Goal: Task Accomplishment & Management: Manage account settings

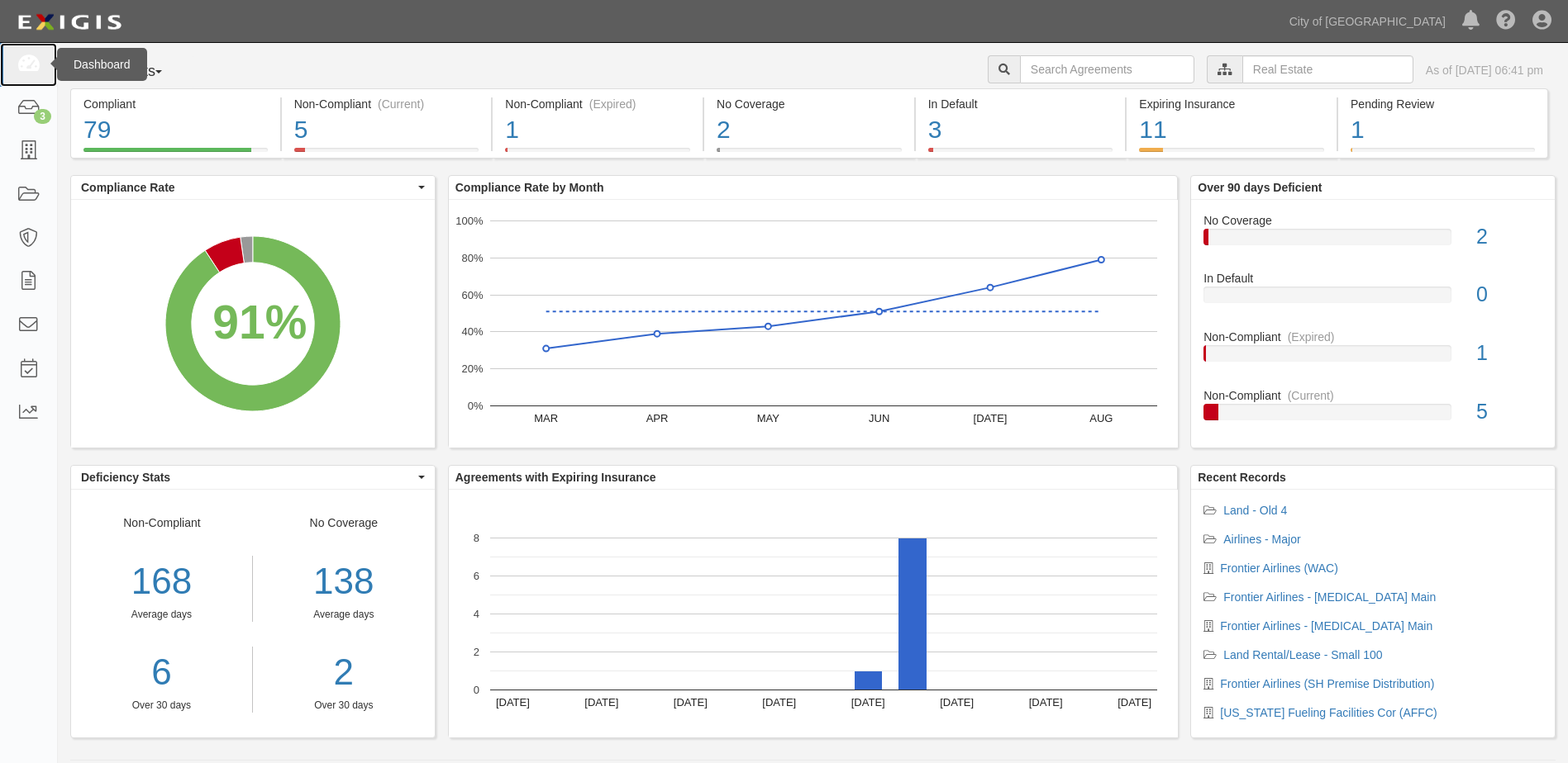
click at [29, 66] on icon at bounding box center [28, 65] width 23 height 19
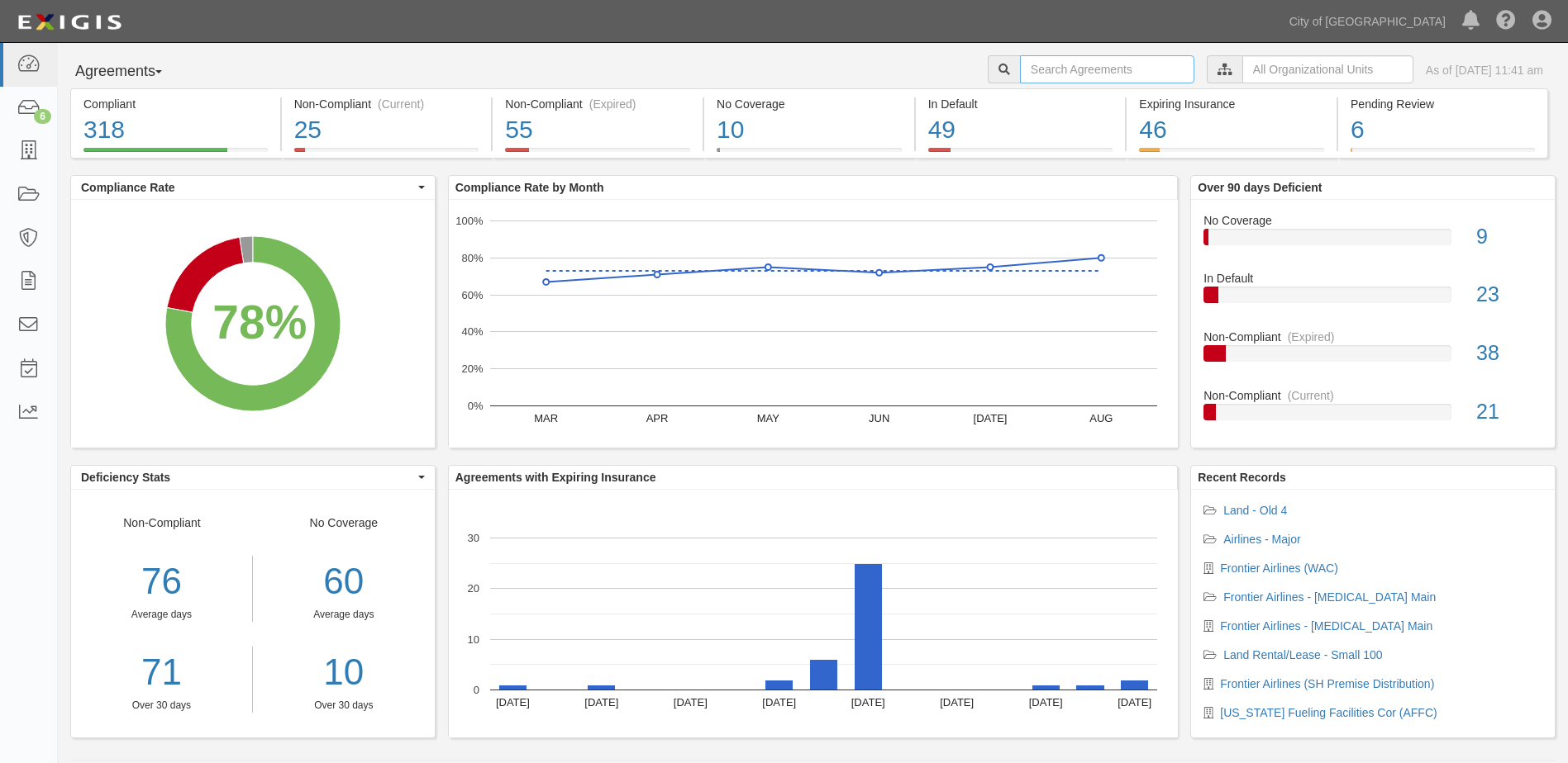
click at [1096, 58] on input "text" at bounding box center [1107, 69] width 175 height 28
click at [1242, 76] on input "text" at bounding box center [1328, 69] width 171 height 28
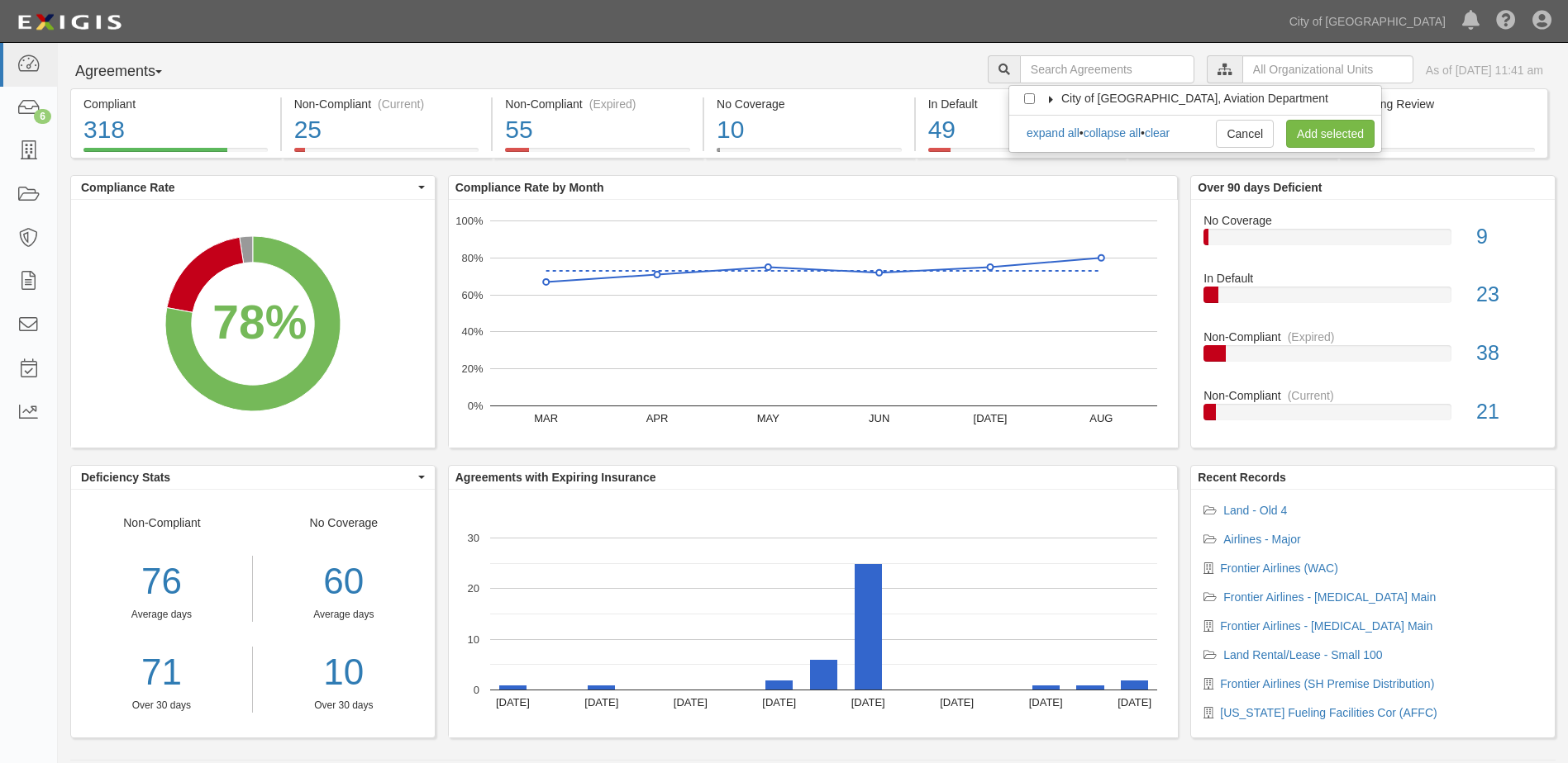
click at [1046, 98] on icon at bounding box center [1051, 100] width 12 height 7
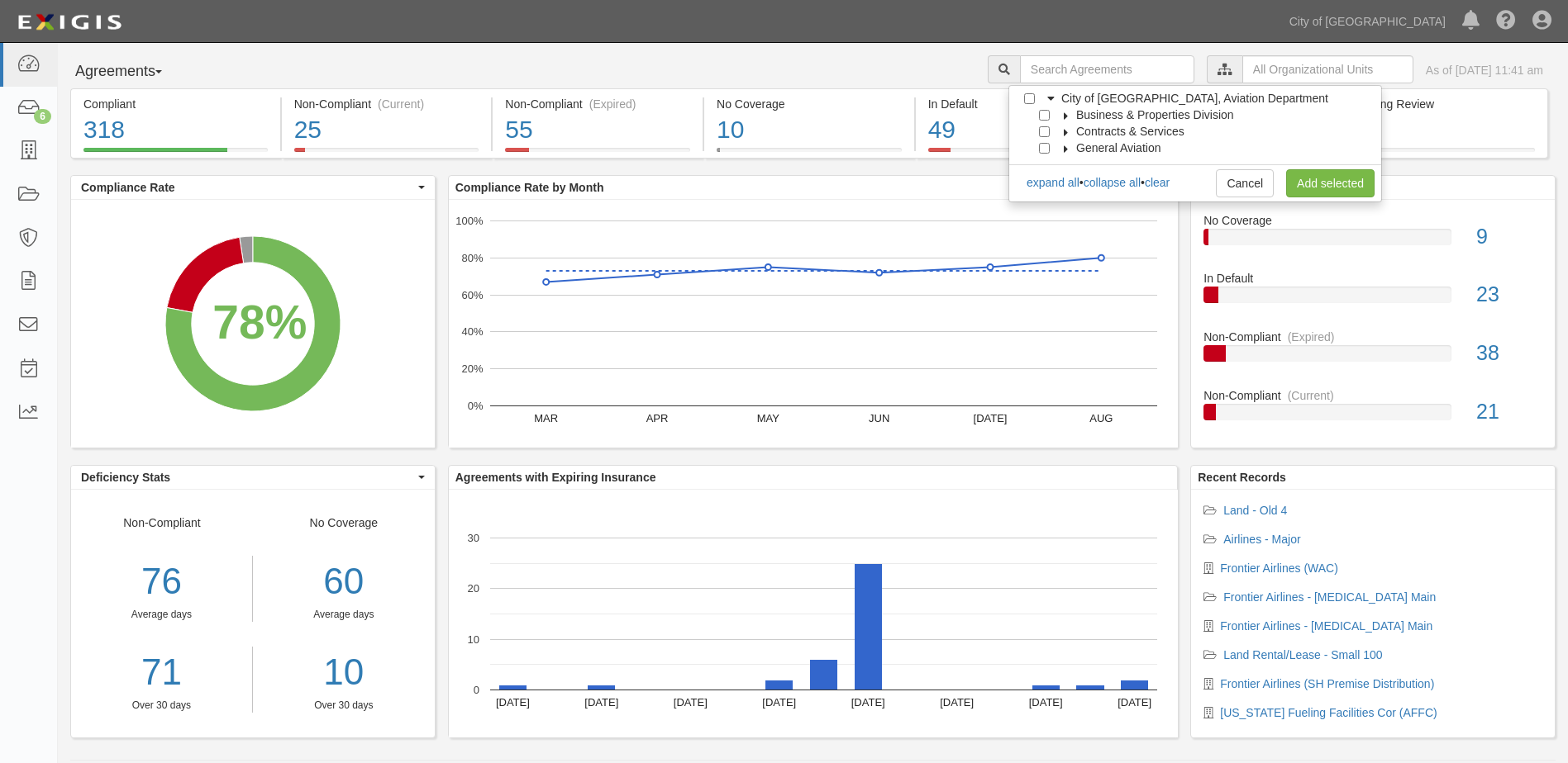
click at [1064, 117] on icon at bounding box center [1066, 116] width 12 height 7
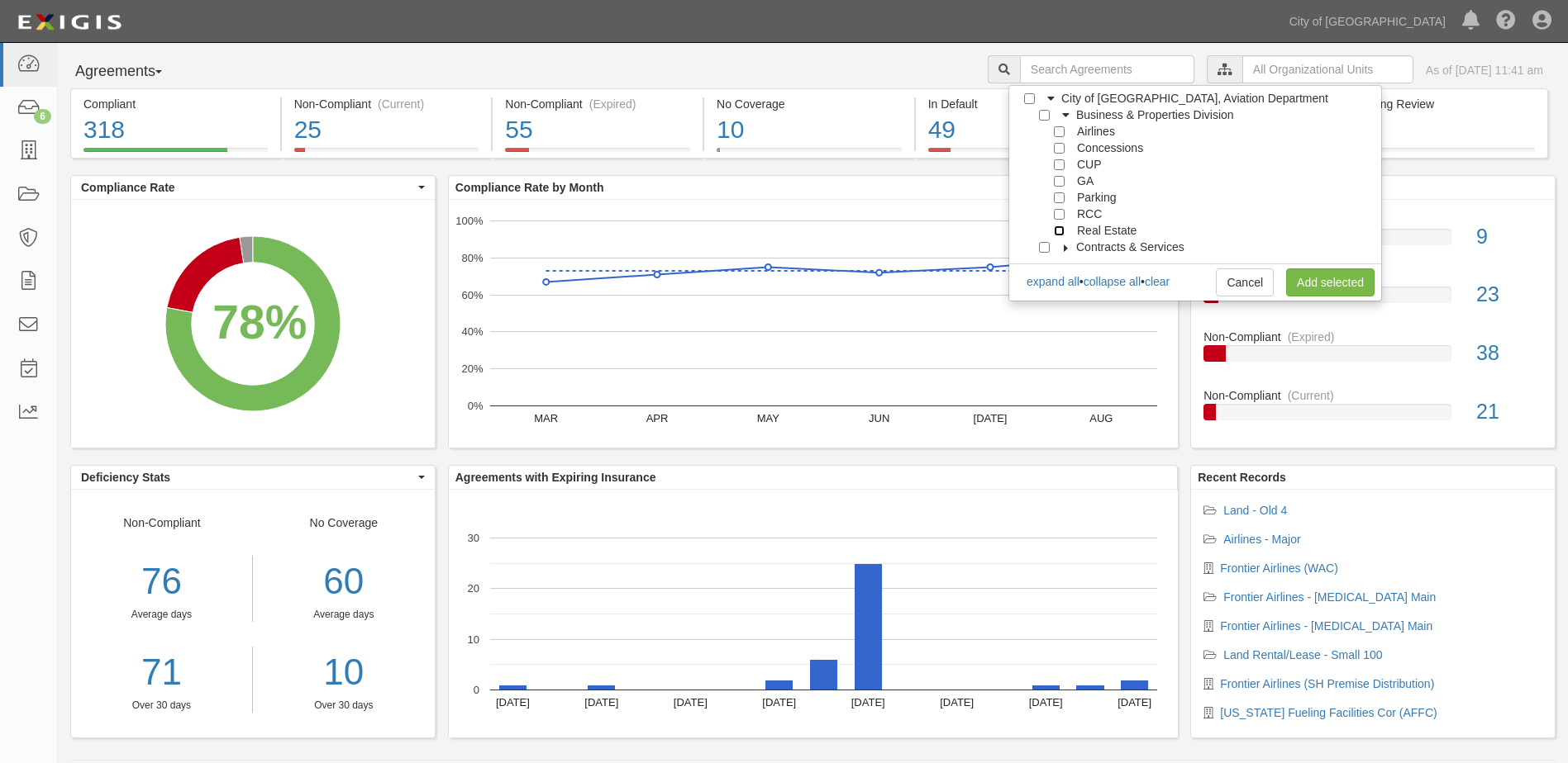
click at [1059, 231] on input "Real Estate" at bounding box center [1059, 231] width 11 height 11
checkbox input "true"
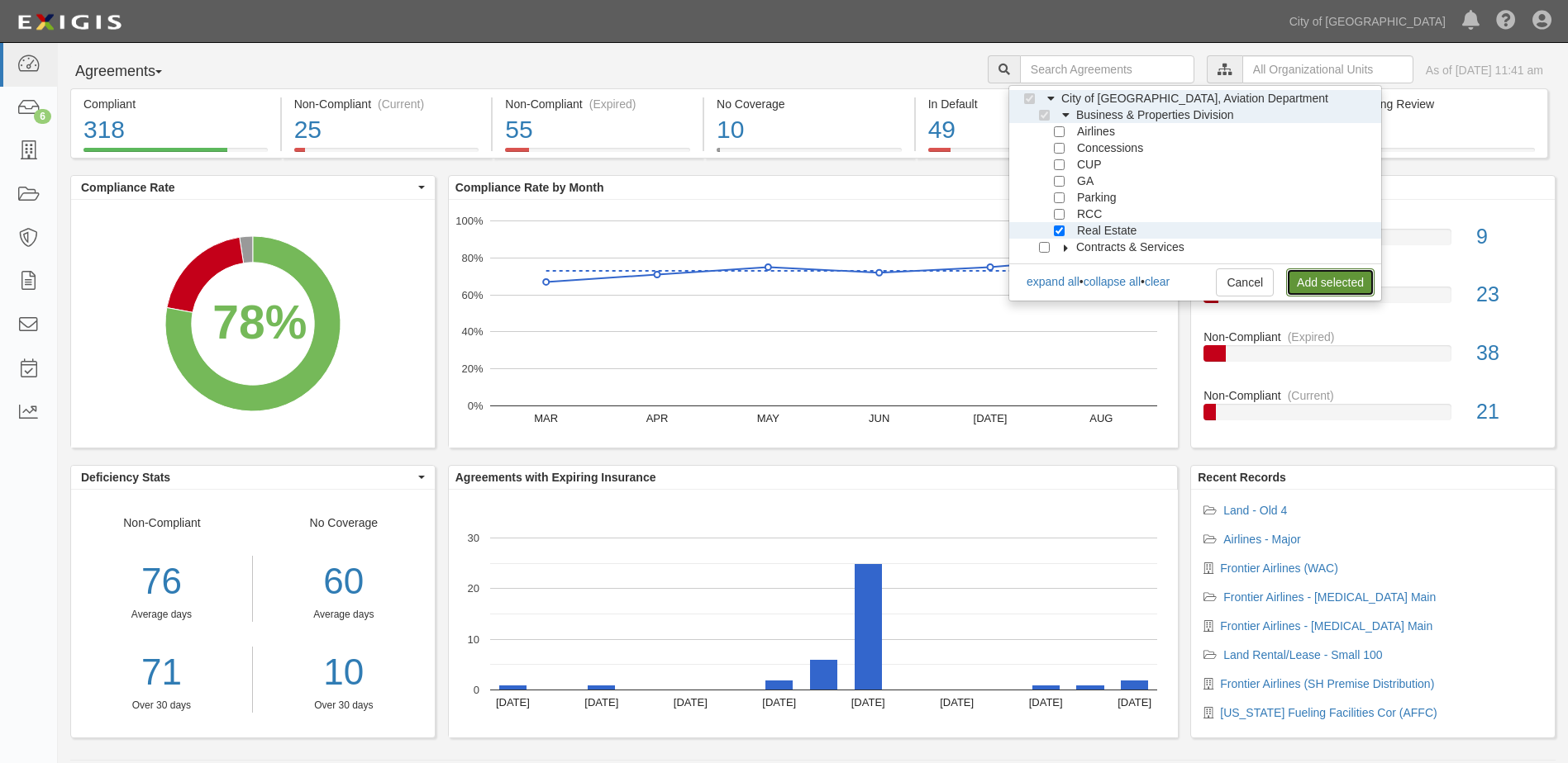
click at [1302, 274] on link "Add selected" at bounding box center [1330, 282] width 88 height 28
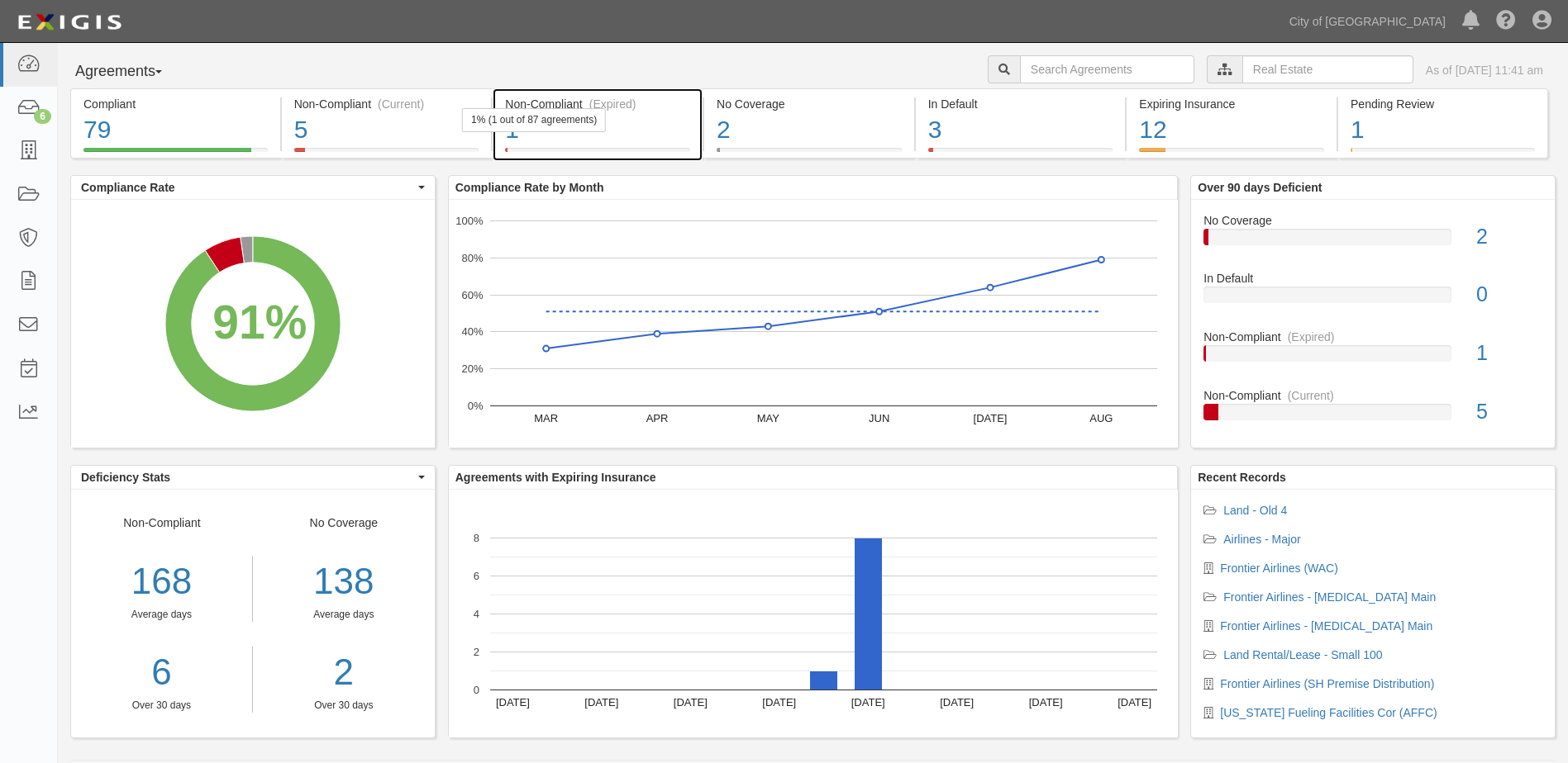
click at [533, 137] on div "1" at bounding box center [598, 130] width 185 height 35
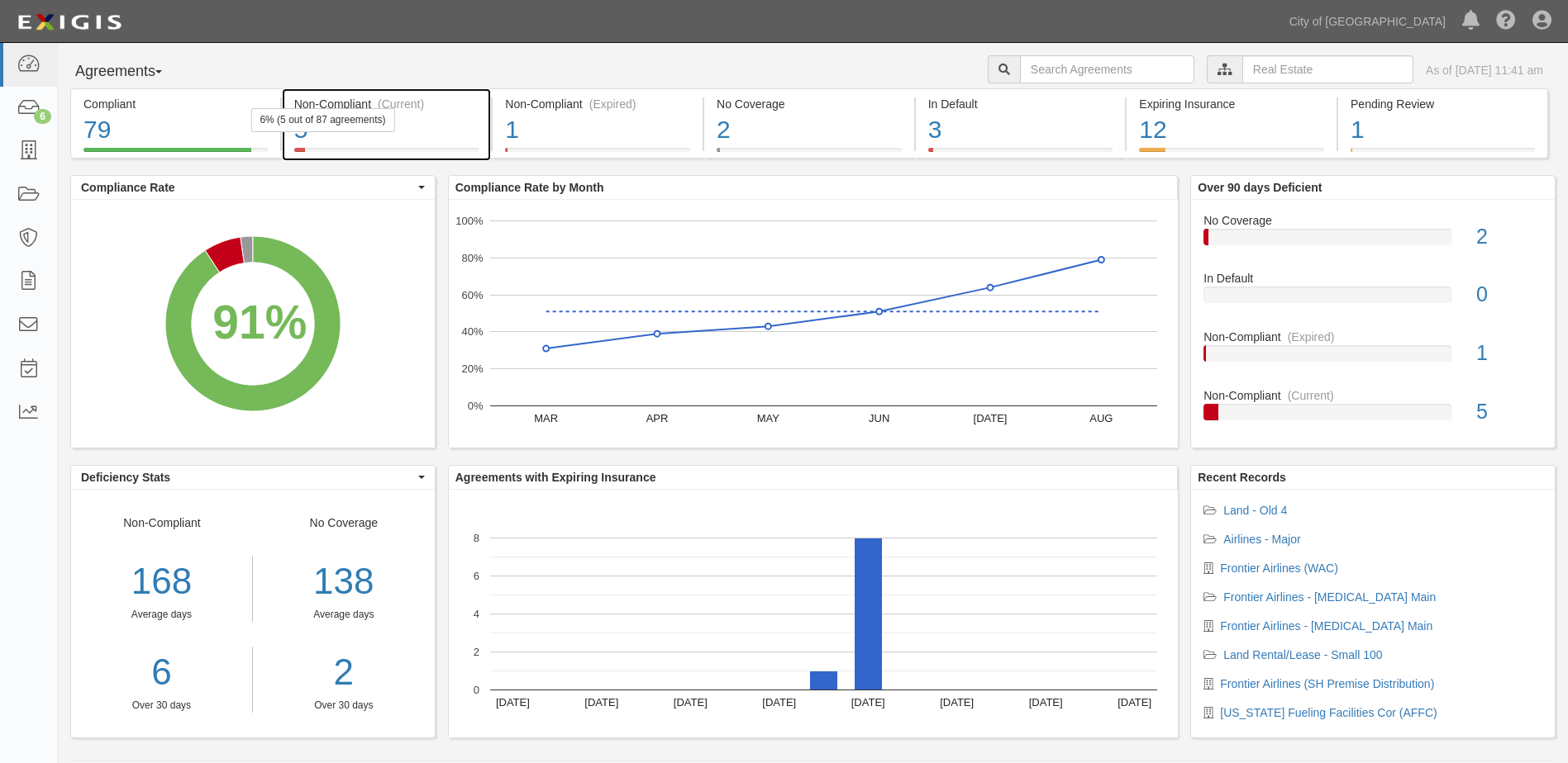
click at [454, 133] on div "5" at bounding box center [387, 130] width 185 height 35
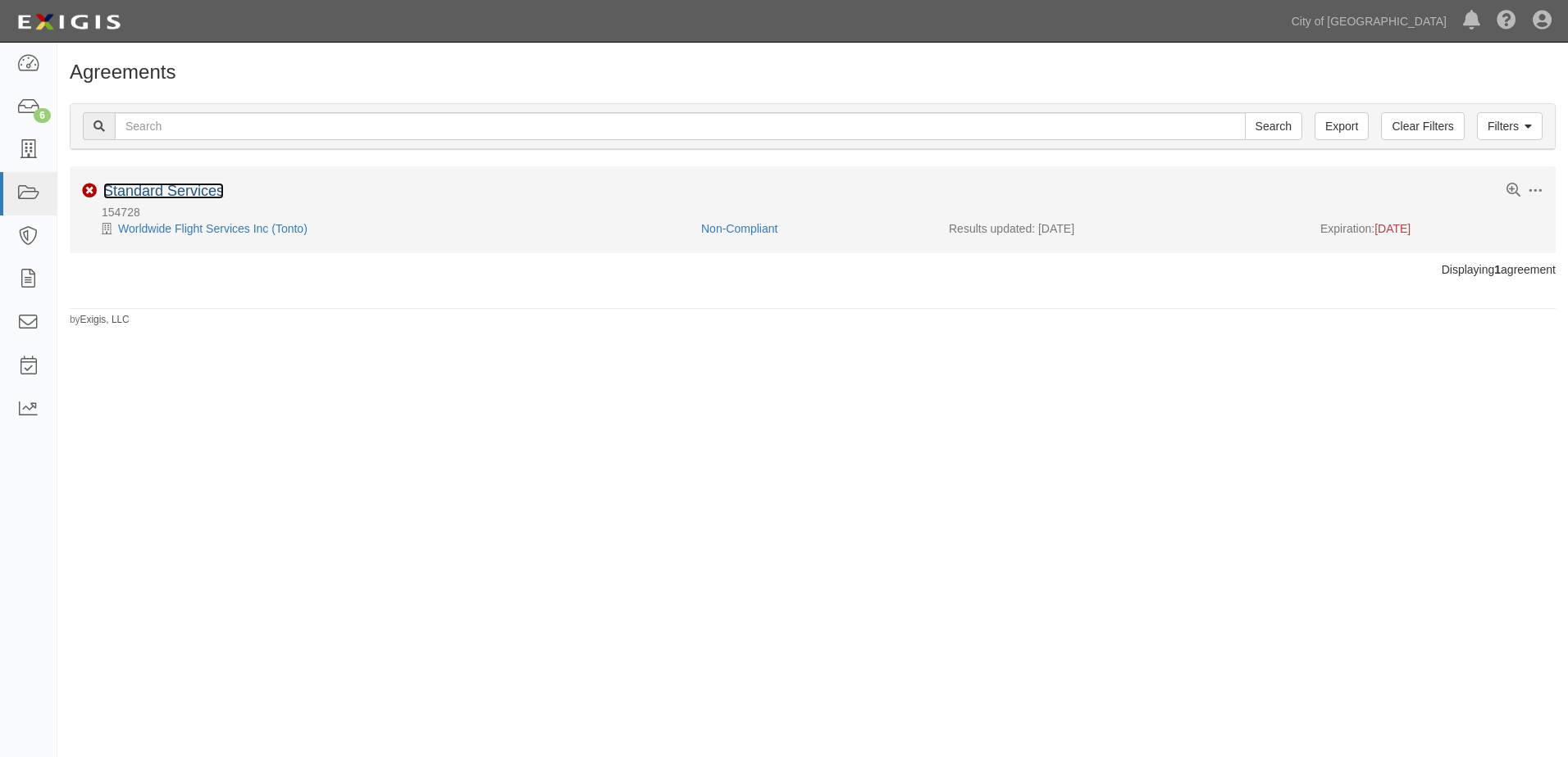
click at [165, 192] on link "Standard Services" at bounding box center [163, 191] width 121 height 16
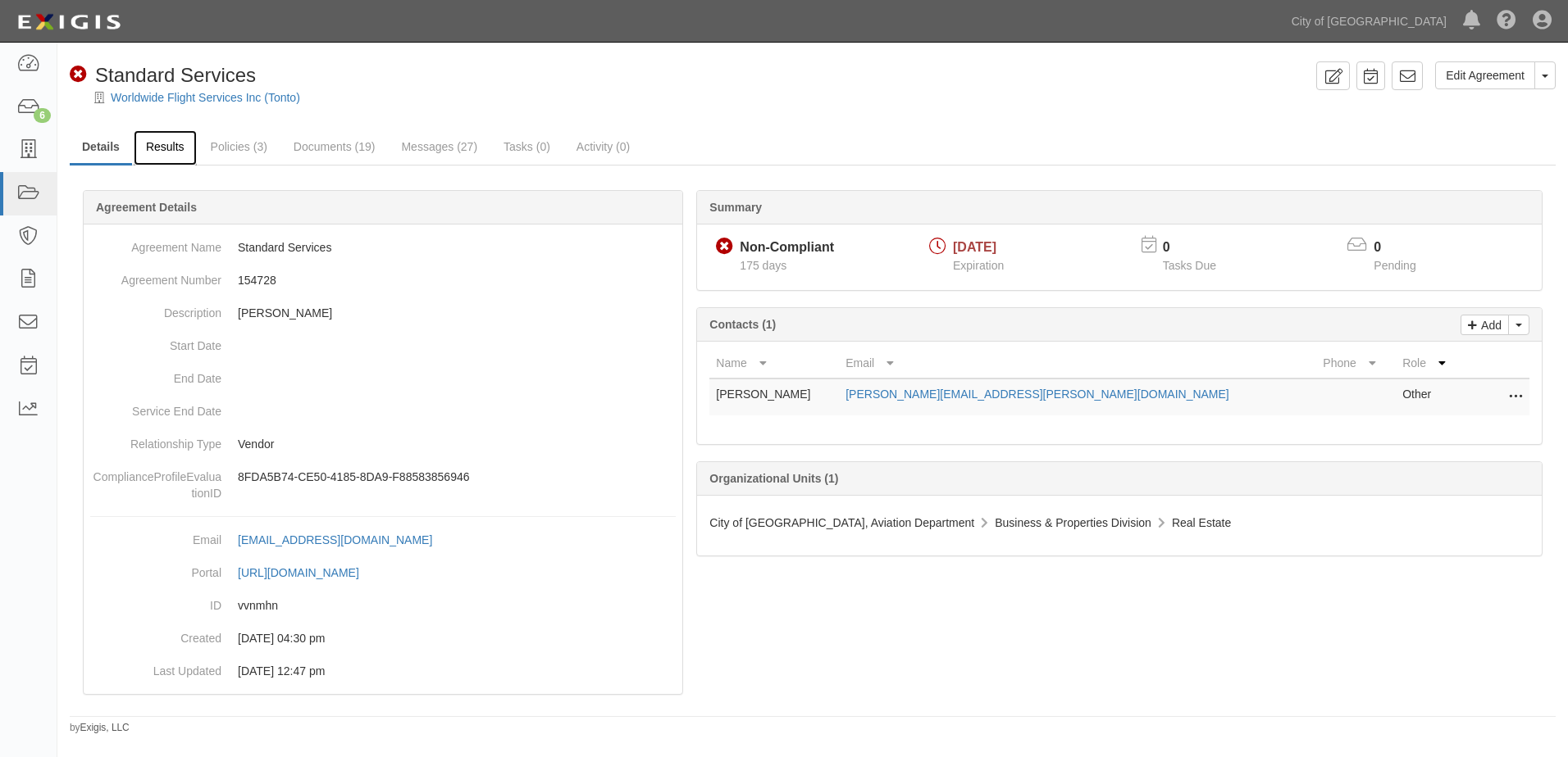
click at [176, 146] on link "Results" at bounding box center [165, 147] width 63 height 35
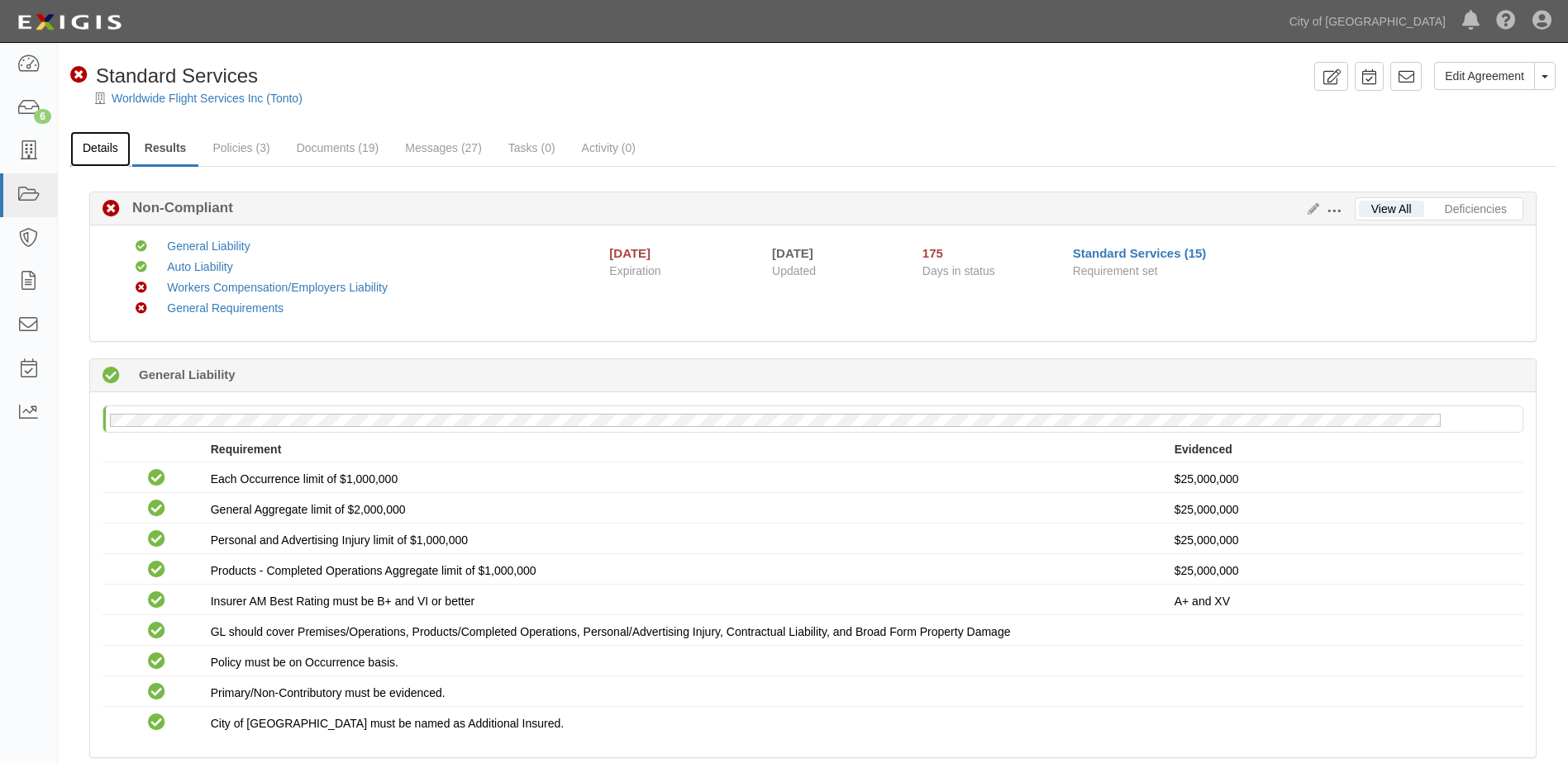
click at [87, 145] on link "Details" at bounding box center [100, 148] width 60 height 35
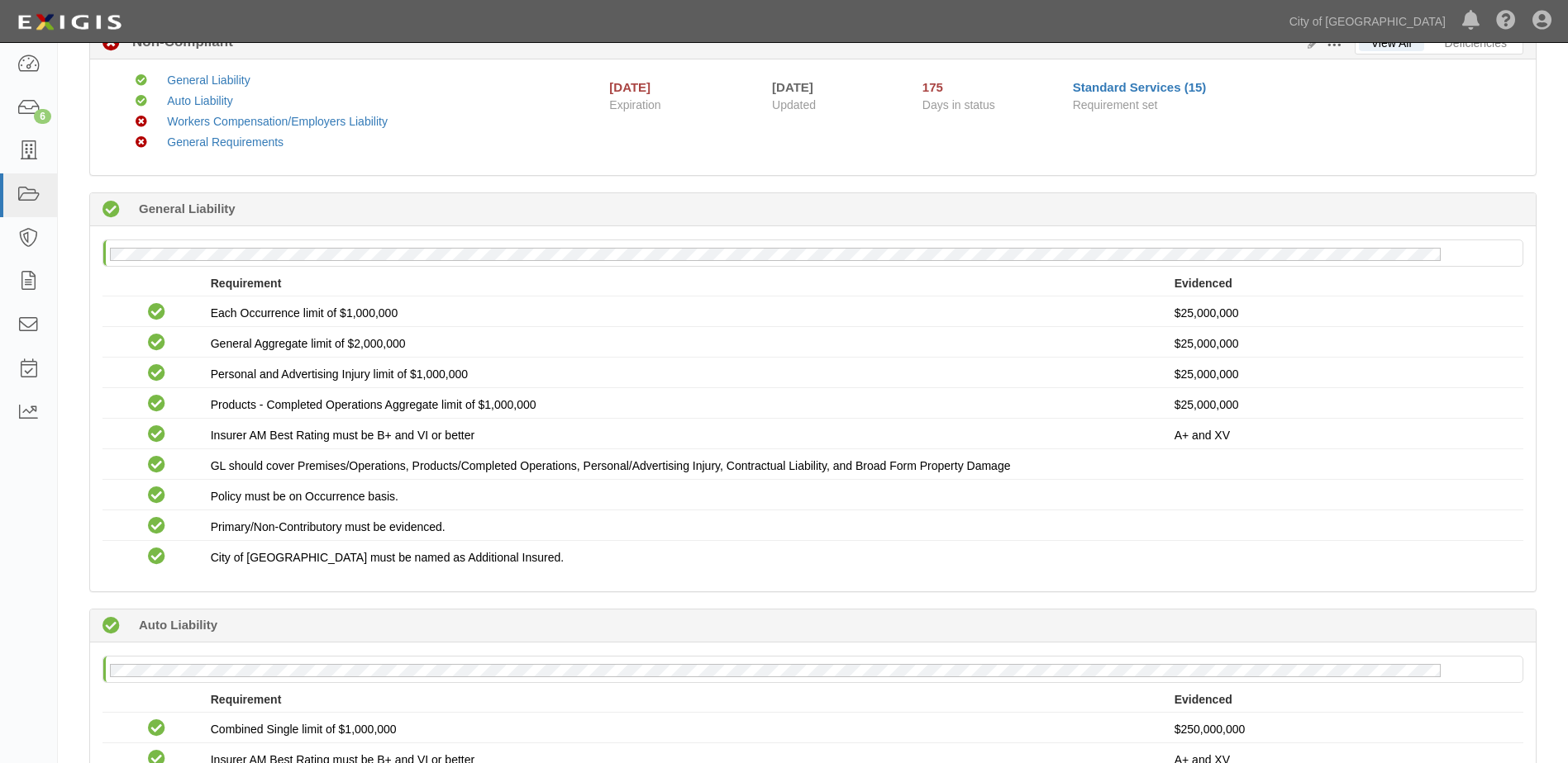
scroll to position [166, 0]
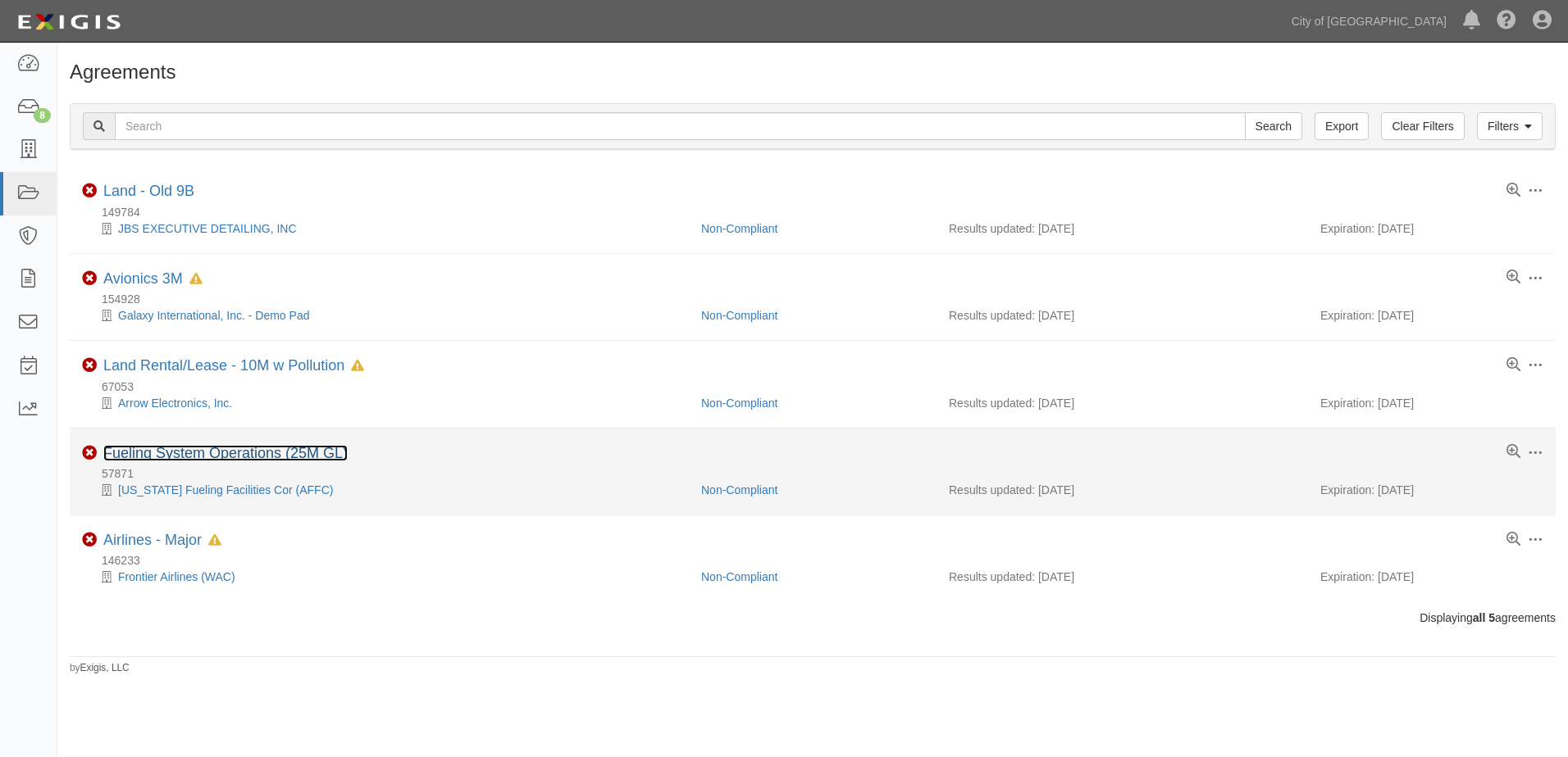
click at [213, 451] on link "Fueling System Operations (25M GL)" at bounding box center [226, 453] width 245 height 16
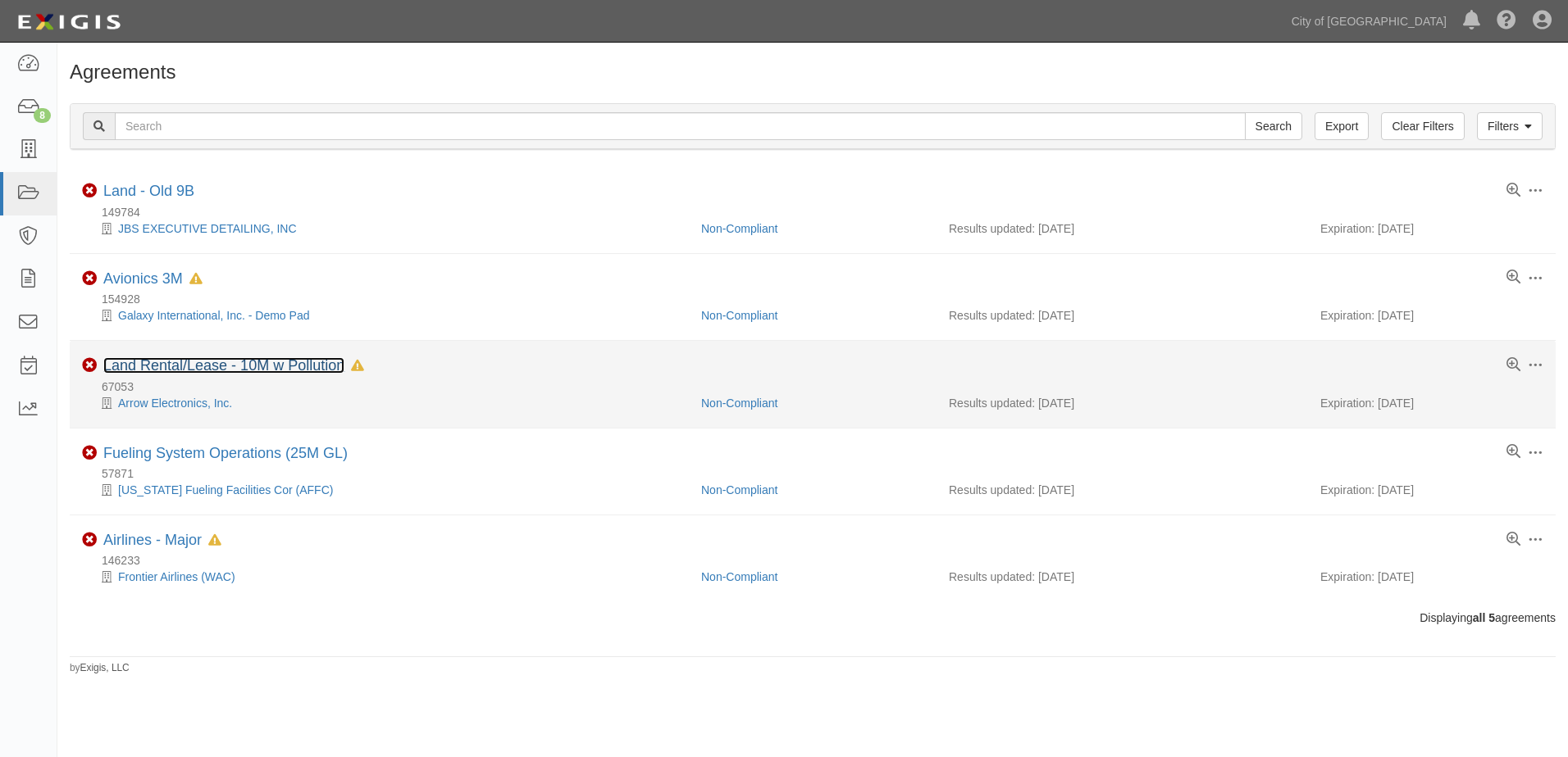
click at [238, 368] on link "Land Rental/Lease - 10M w Pollution" at bounding box center [224, 365] width 241 height 16
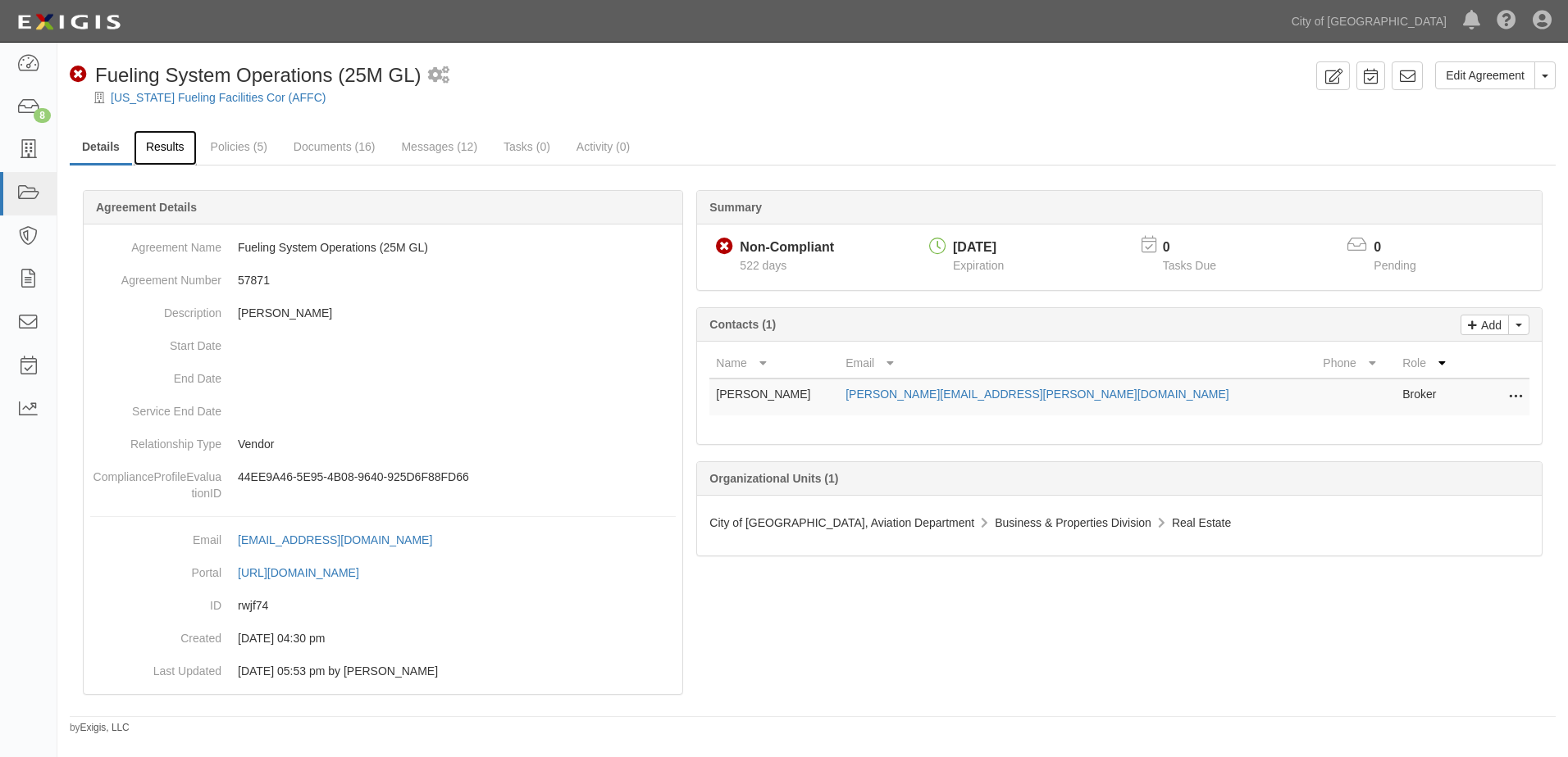
click at [154, 140] on link "Results" at bounding box center [165, 147] width 63 height 35
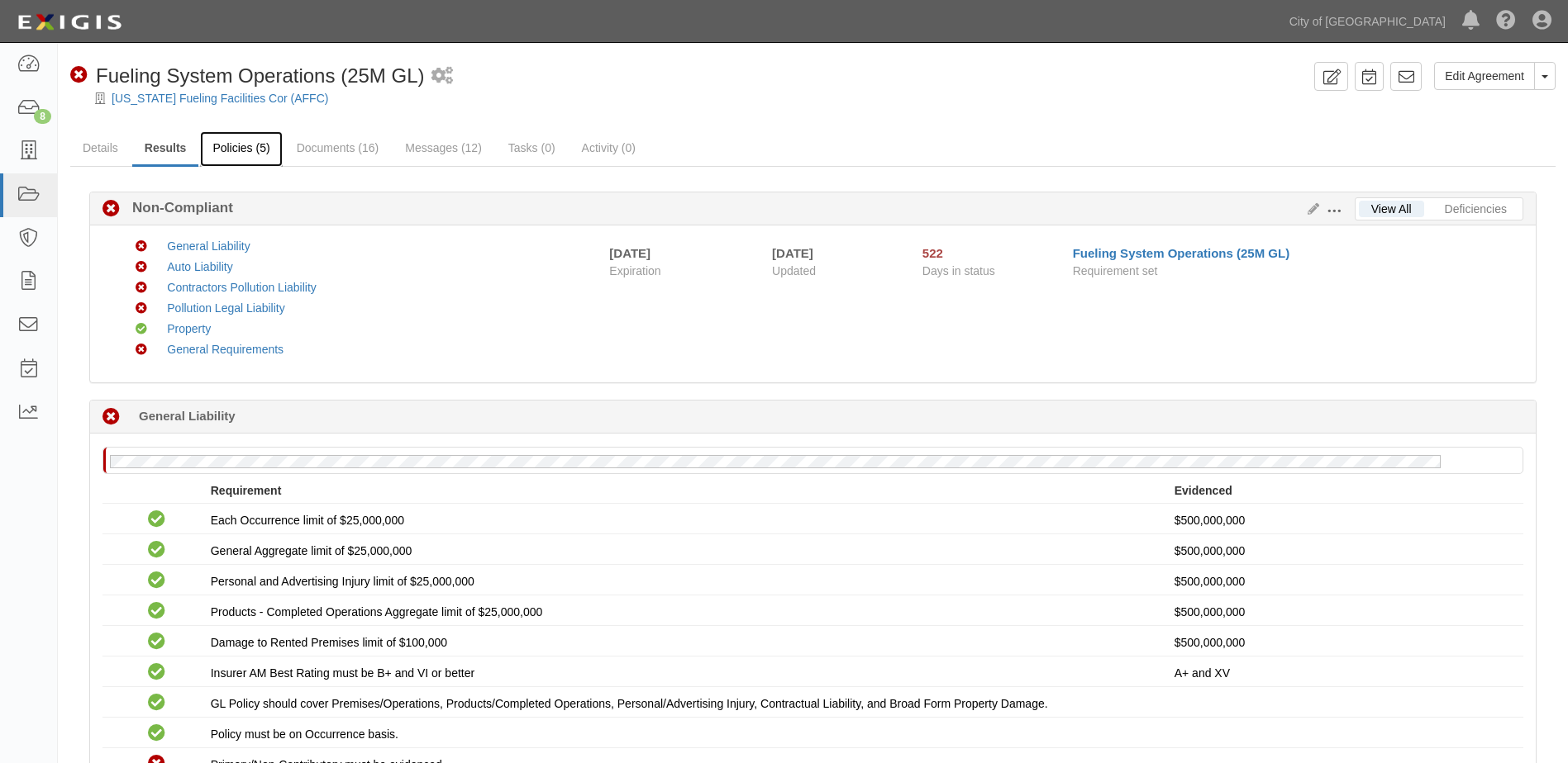
click at [255, 156] on link "Policies (5)" at bounding box center [240, 148] width 82 height 35
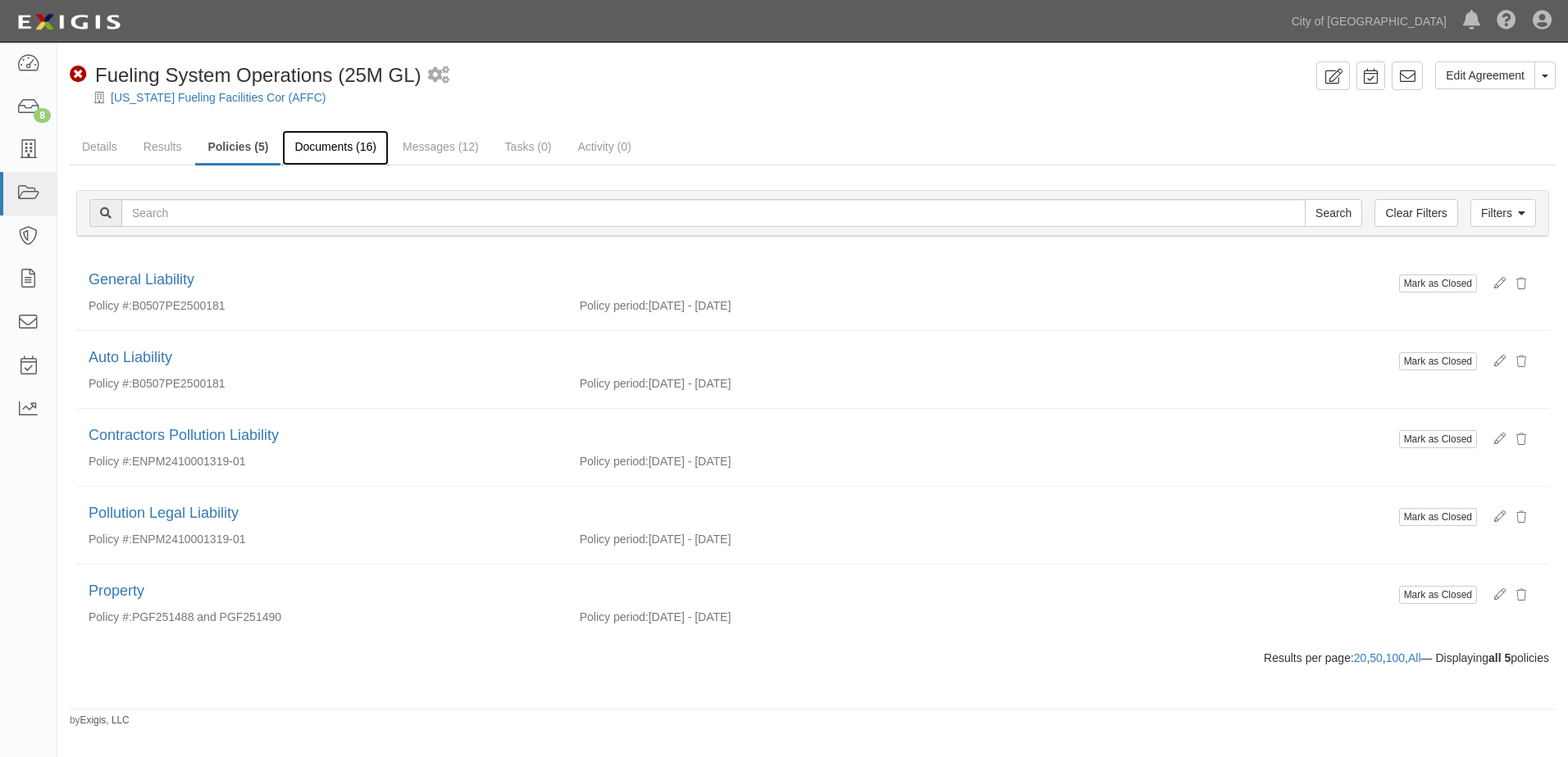
click at [352, 155] on link "Documents (16)" at bounding box center [335, 147] width 106 height 35
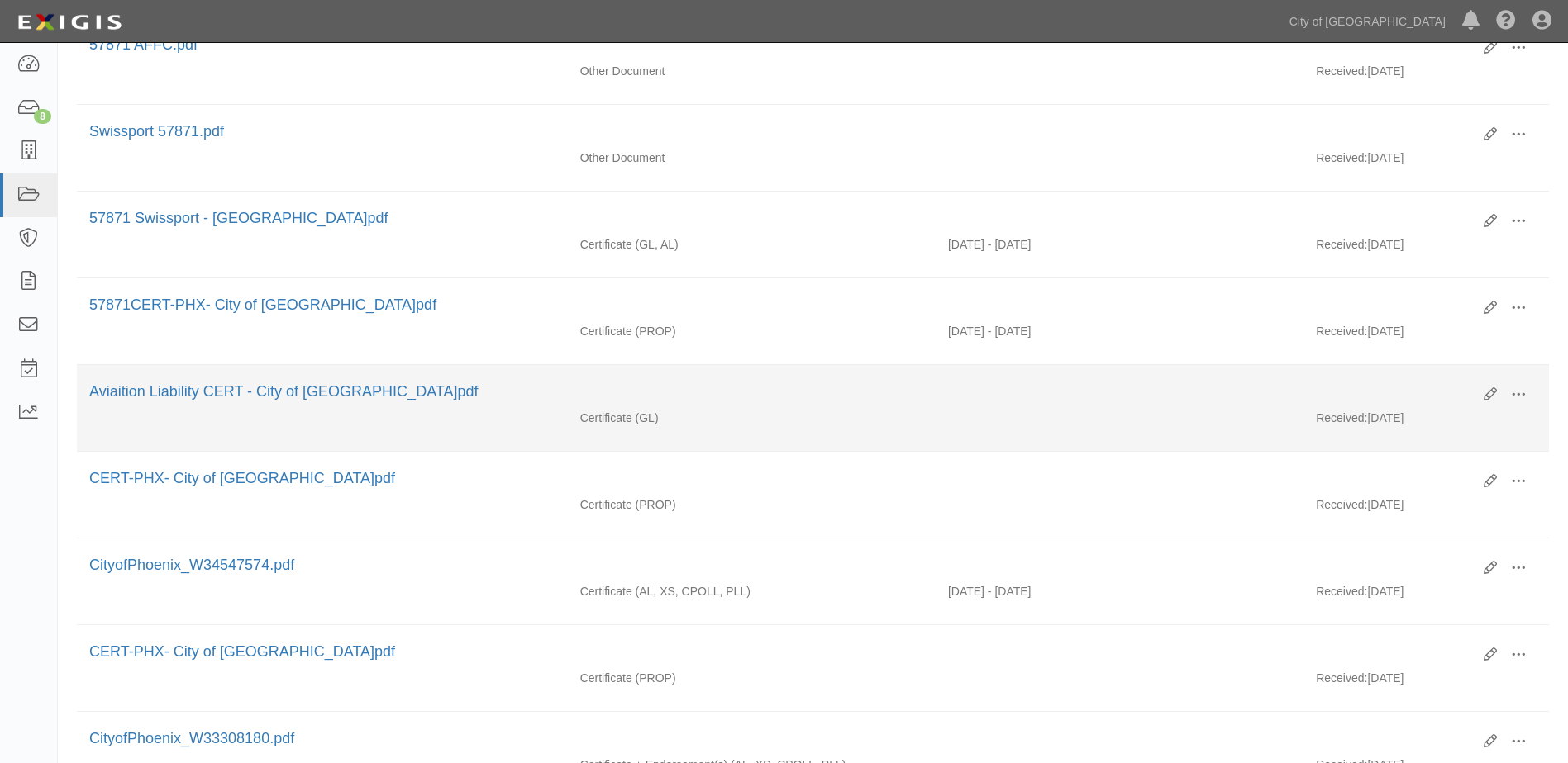
scroll to position [413, 0]
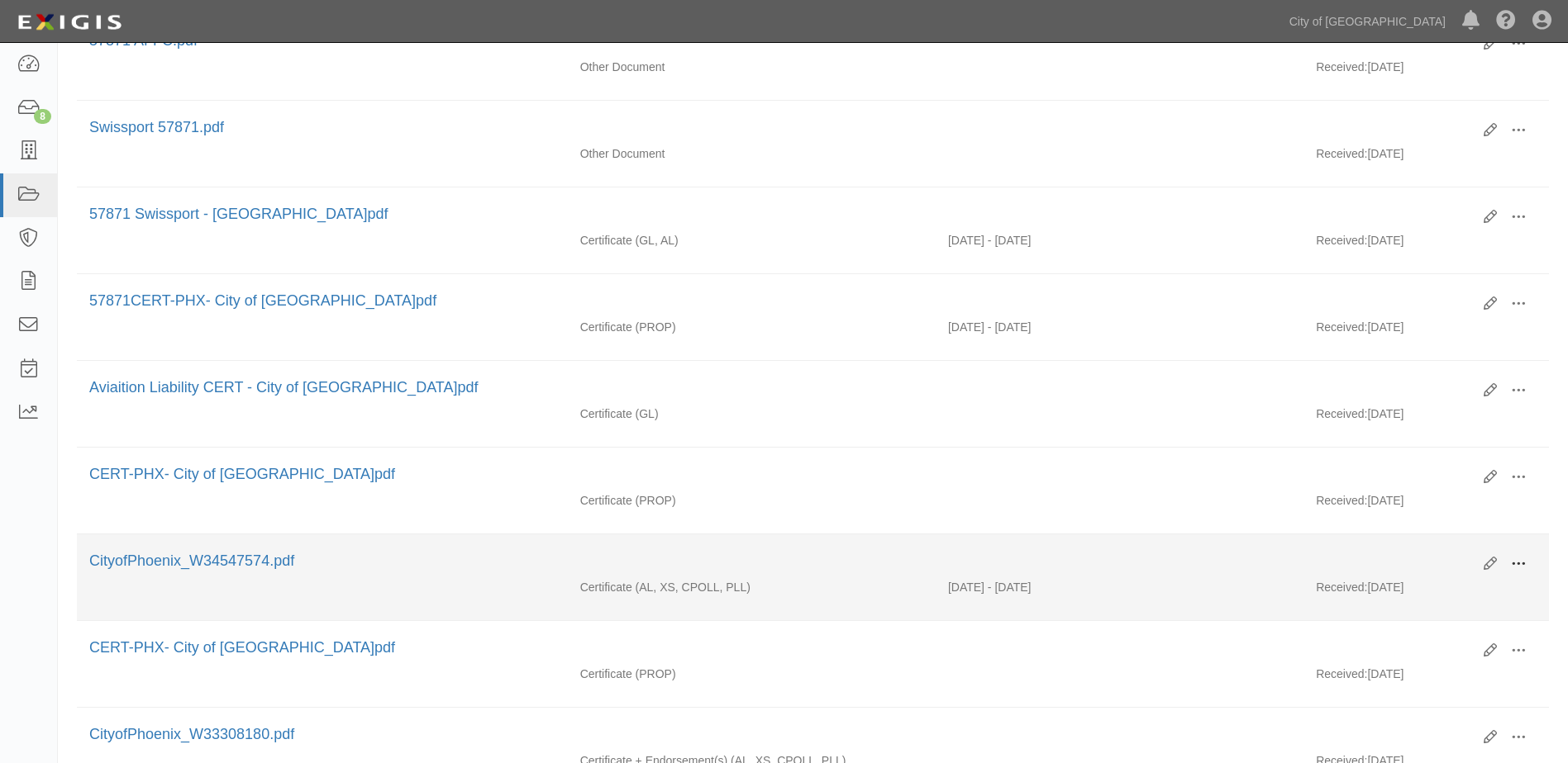
click at [1513, 561] on span at bounding box center [1518, 564] width 15 height 15
click at [1427, 582] on link "View" at bounding box center [1437, 588] width 131 height 30
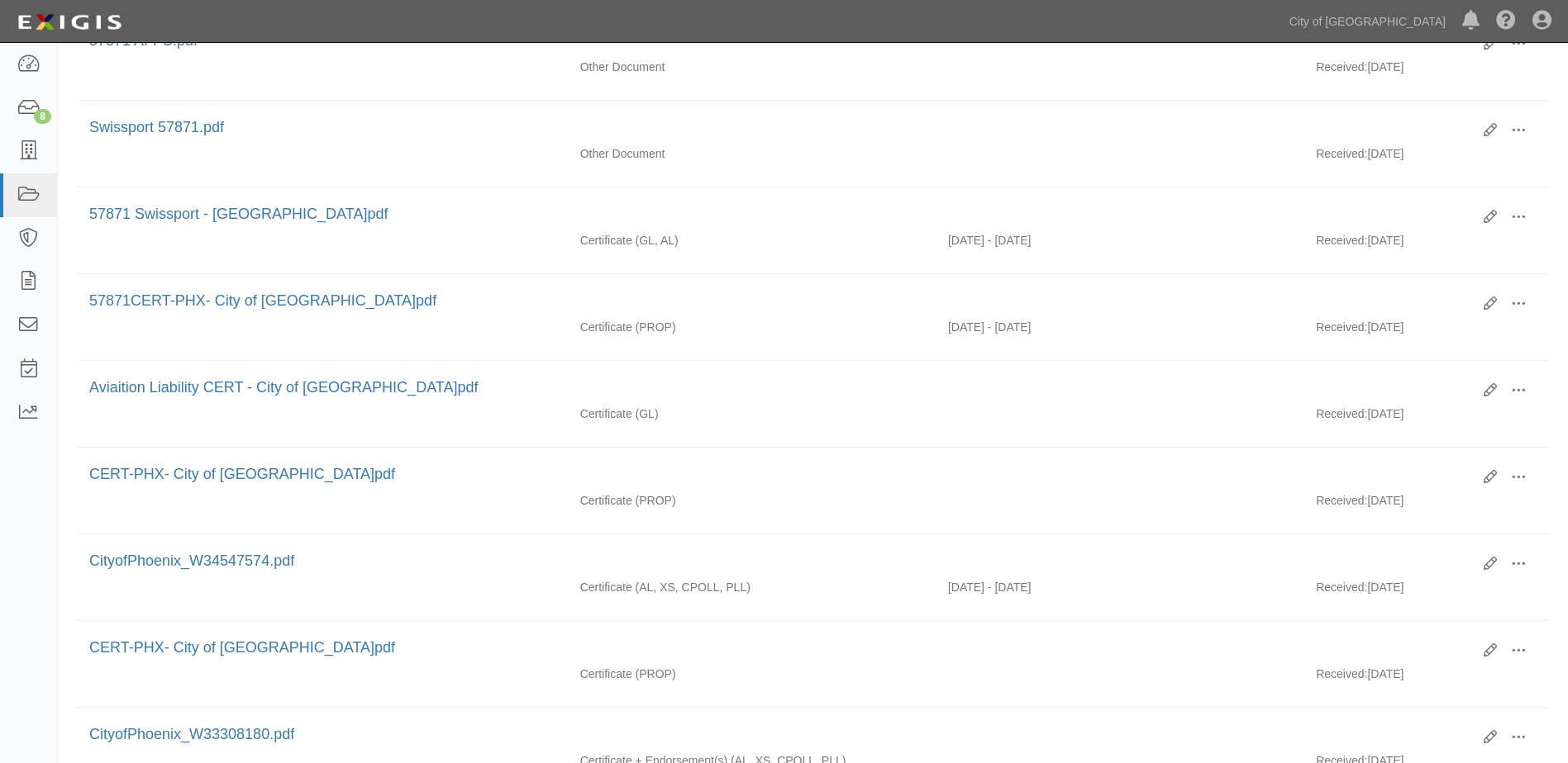
click at [1114, 16] on div "Dashboard 8 Inbox Parties Agreements Coverages Documents Messages Tasks Reports…" at bounding box center [784, 21] width 1543 height 42
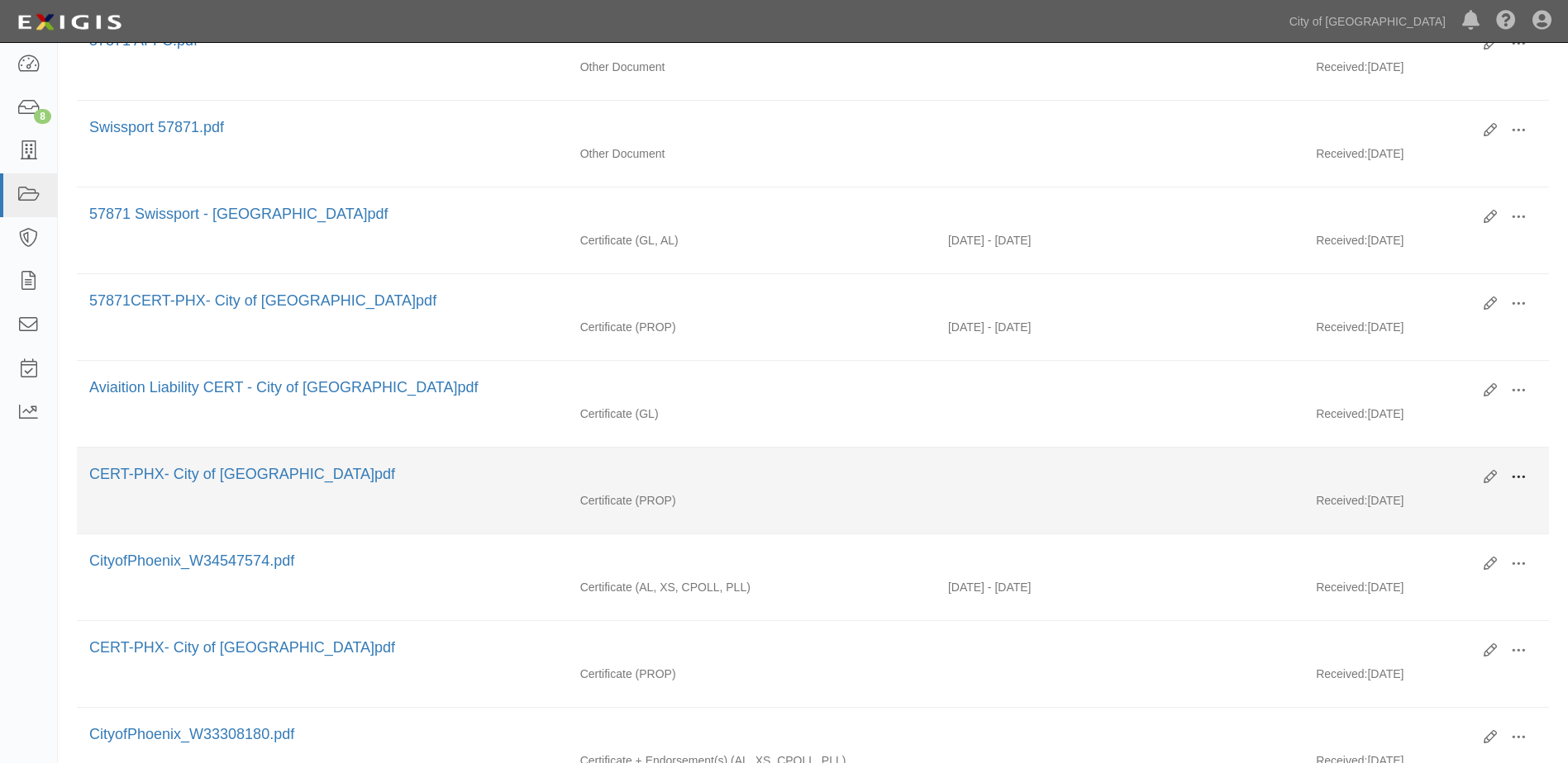
click at [1521, 478] on span at bounding box center [1518, 477] width 15 height 15
click at [1417, 512] on link "View" at bounding box center [1437, 501] width 131 height 30
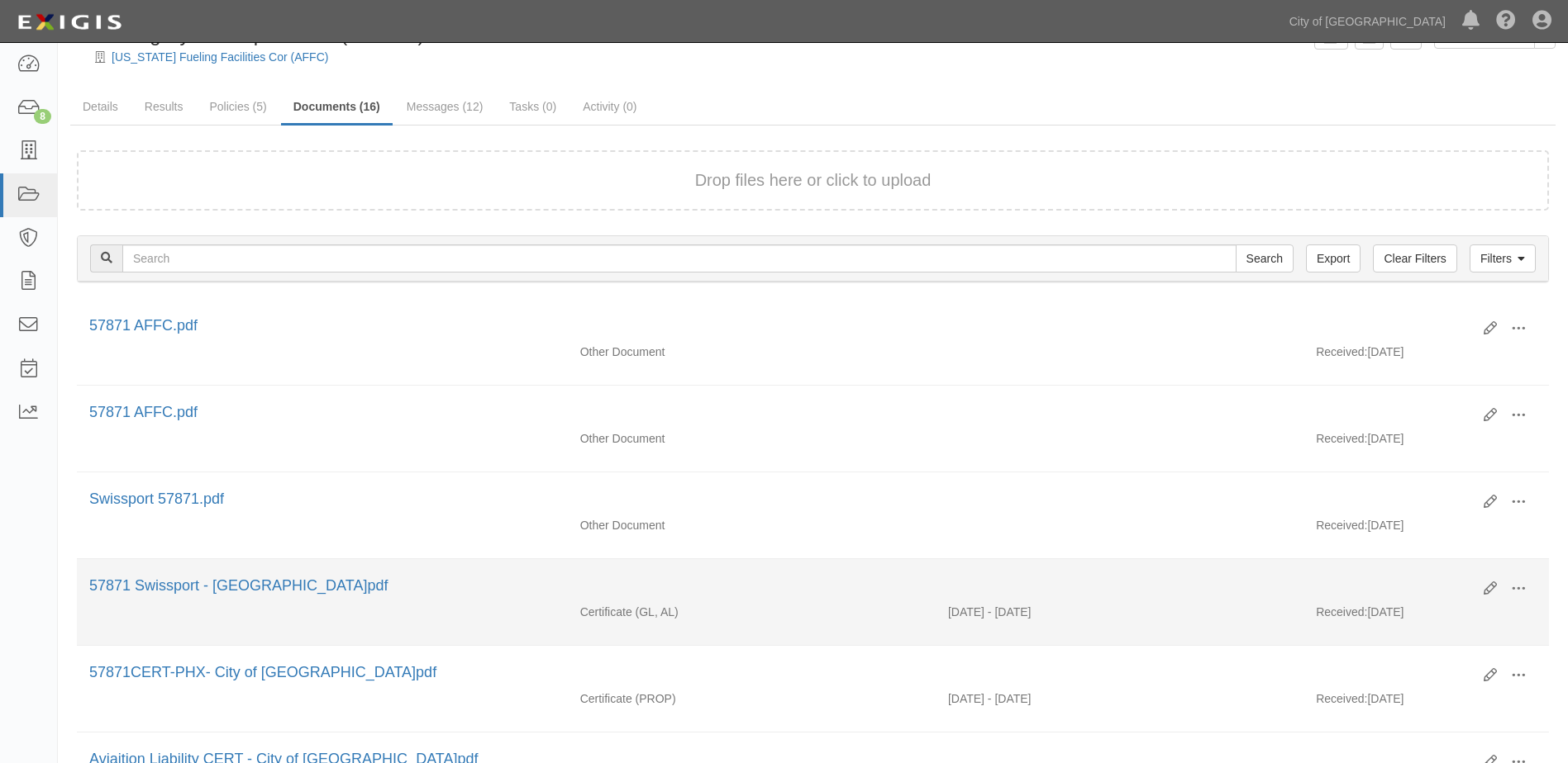
scroll to position [0, 0]
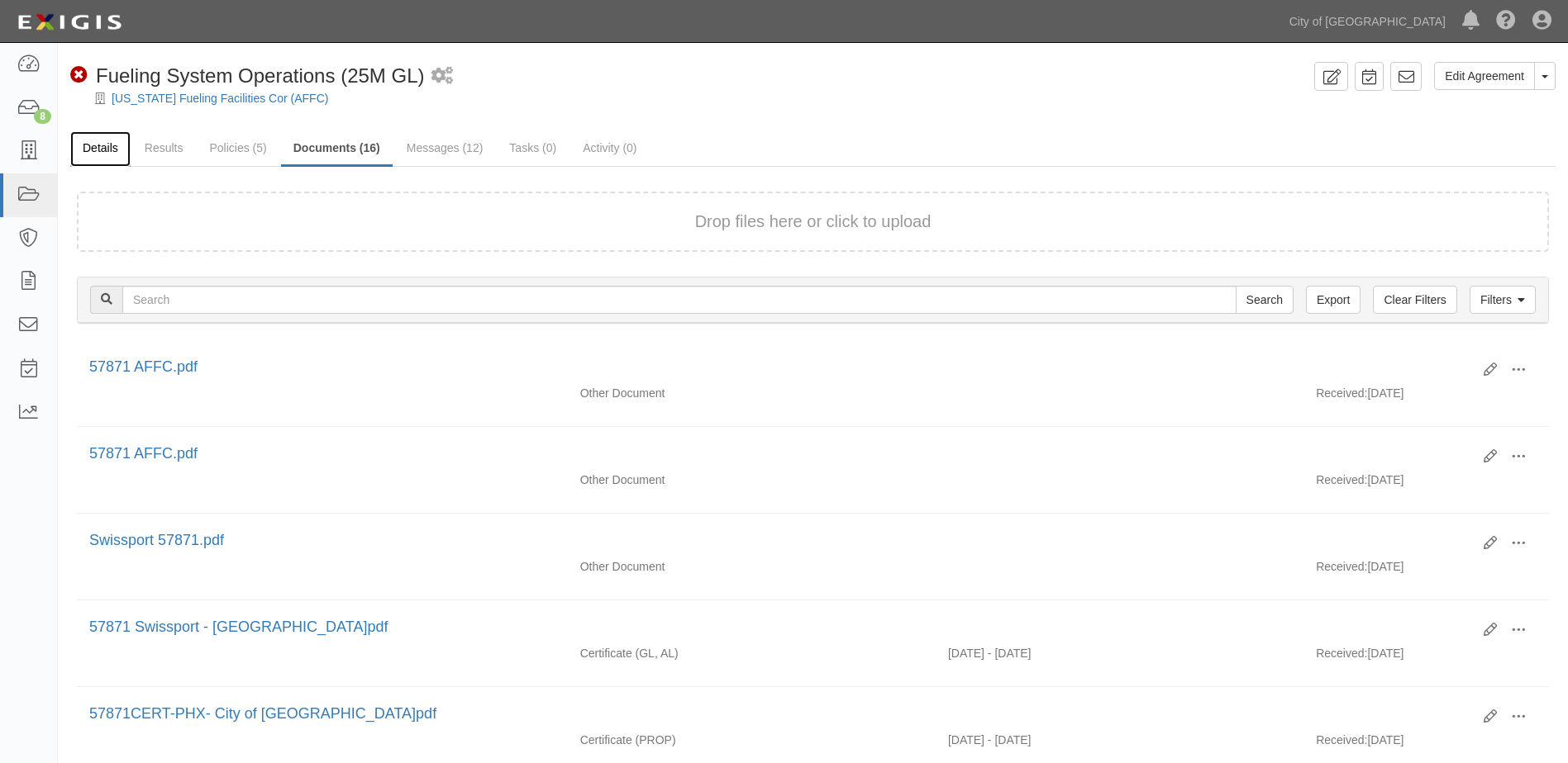
click at [106, 157] on link "Details" at bounding box center [100, 148] width 60 height 35
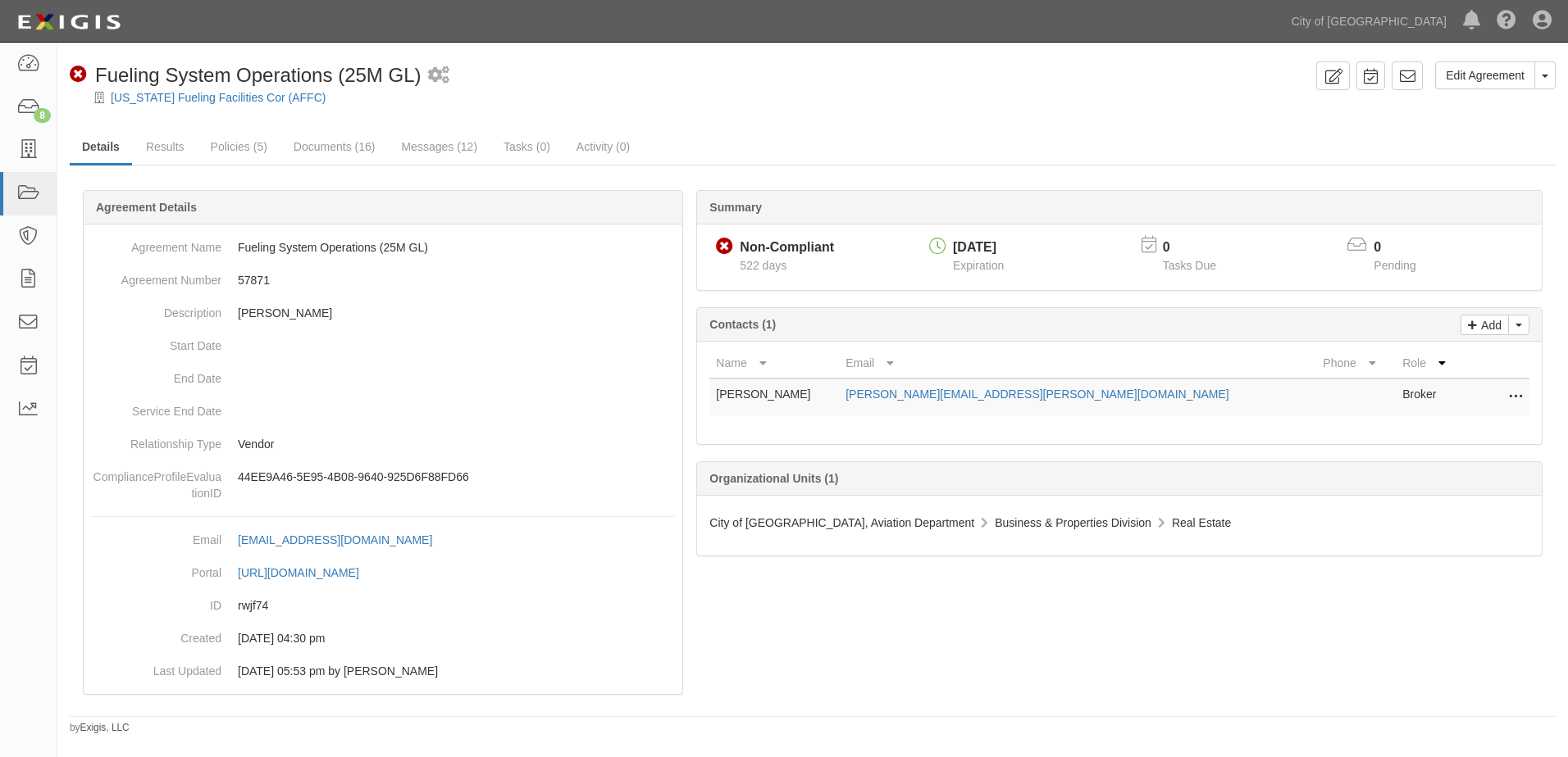
click at [1516, 395] on icon at bounding box center [1515, 397] width 13 height 21
click at [1434, 393] on link "Edit" at bounding box center [1441, 392] width 160 height 29
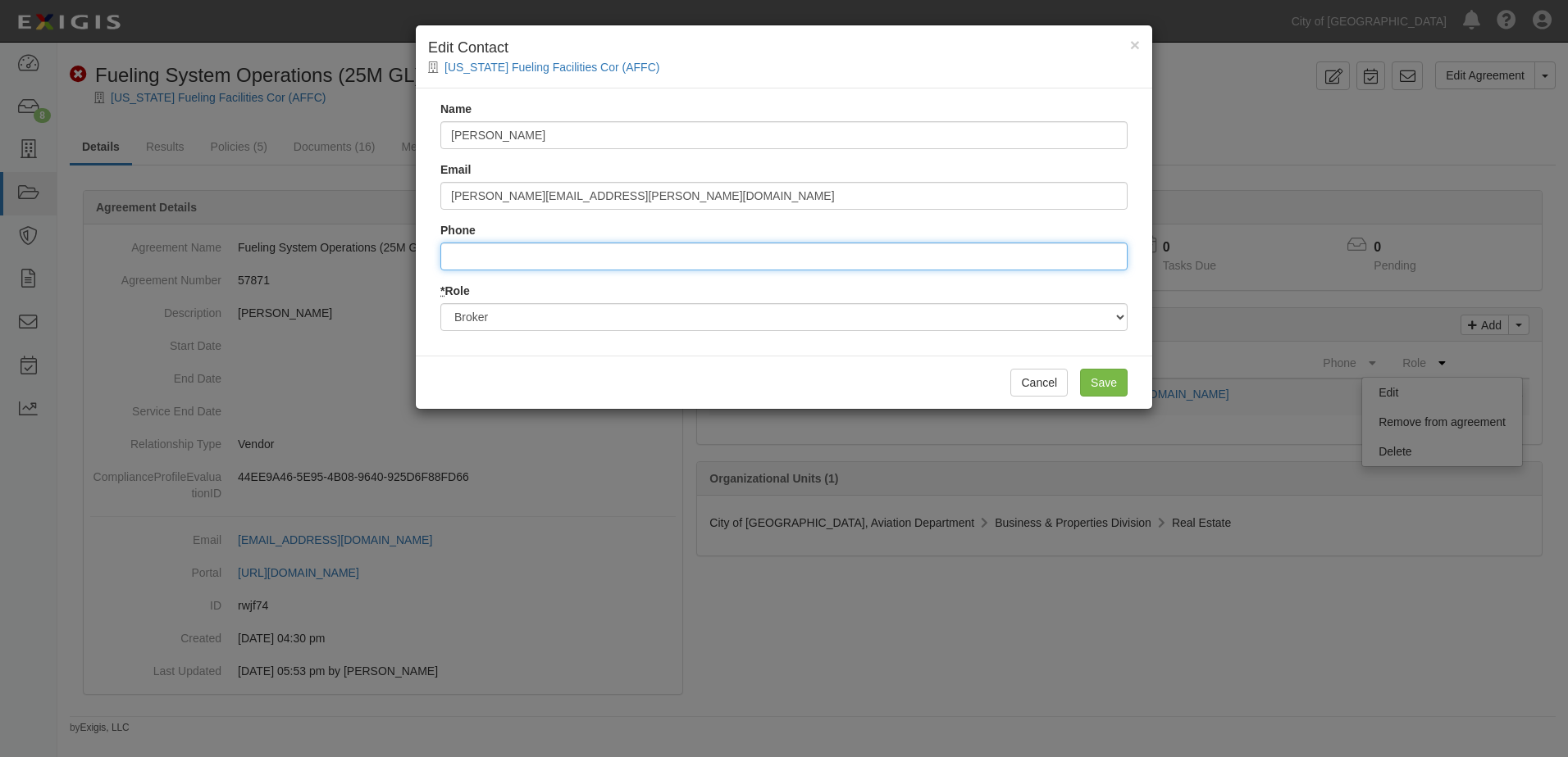
click at [738, 262] on input "Phone" at bounding box center [783, 256] width 687 height 28
type input "3462876601"
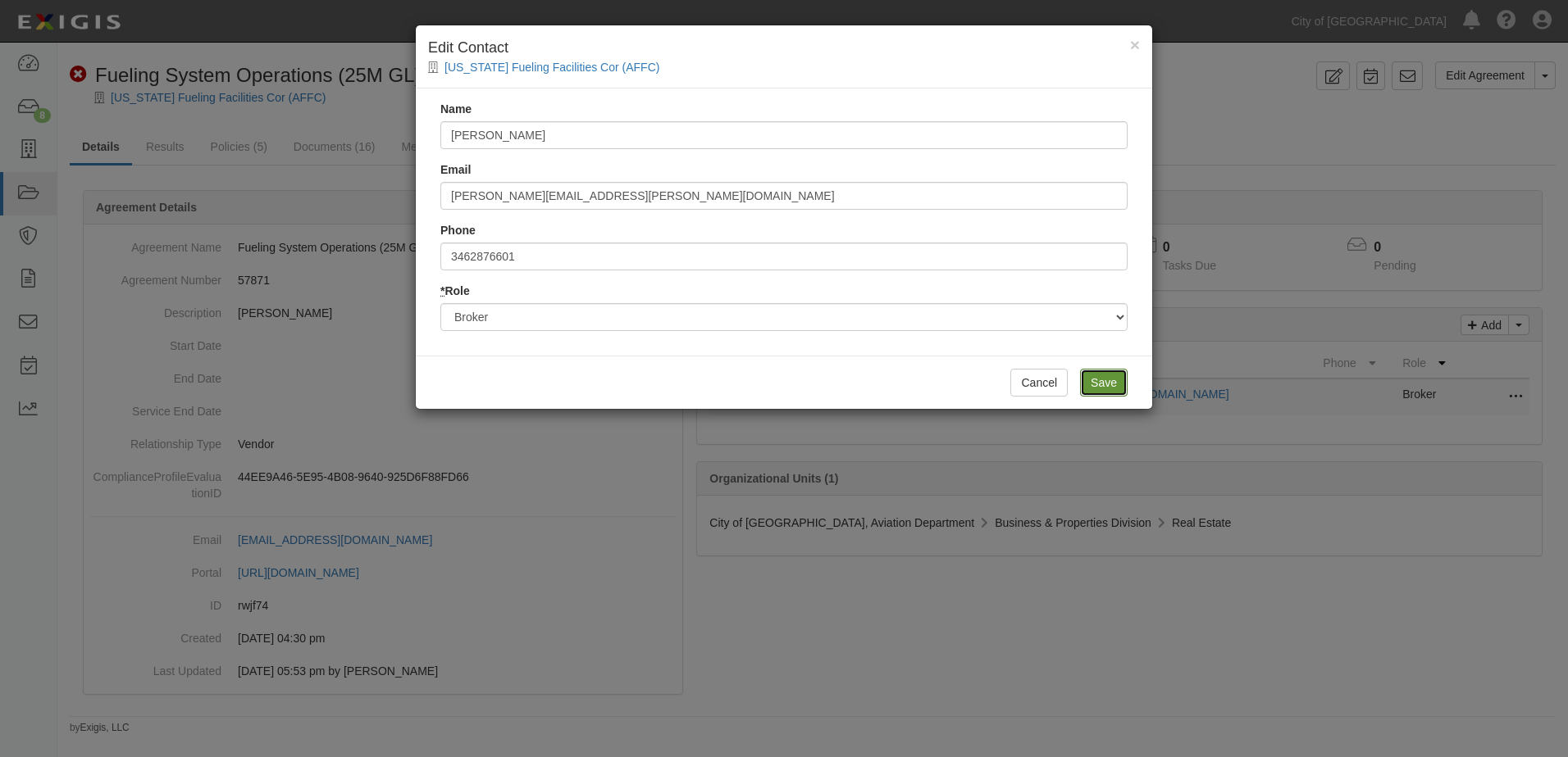
click at [1100, 387] on input "Save" at bounding box center [1103, 382] width 47 height 28
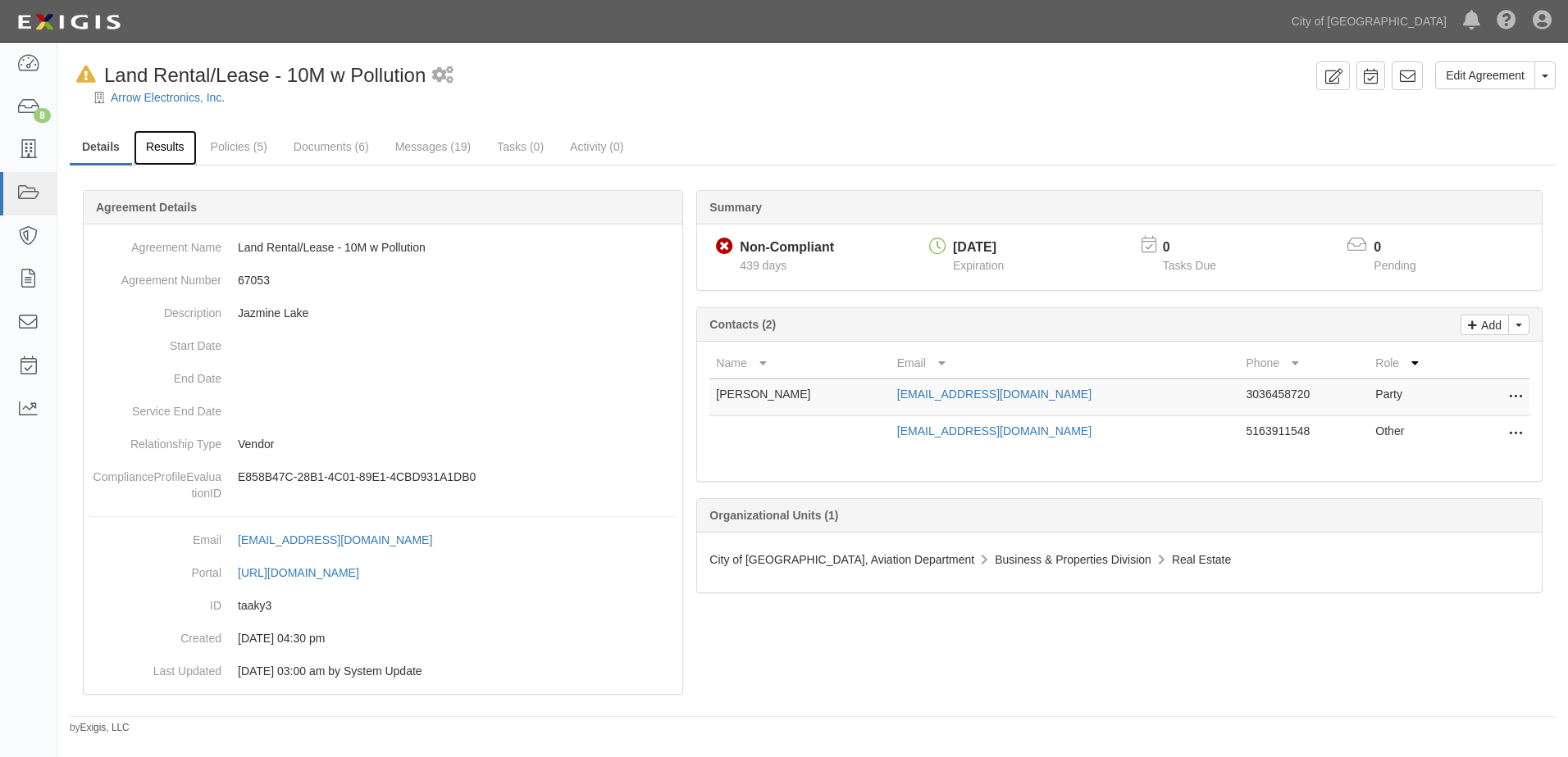
click at [169, 146] on link "Results" at bounding box center [165, 147] width 63 height 35
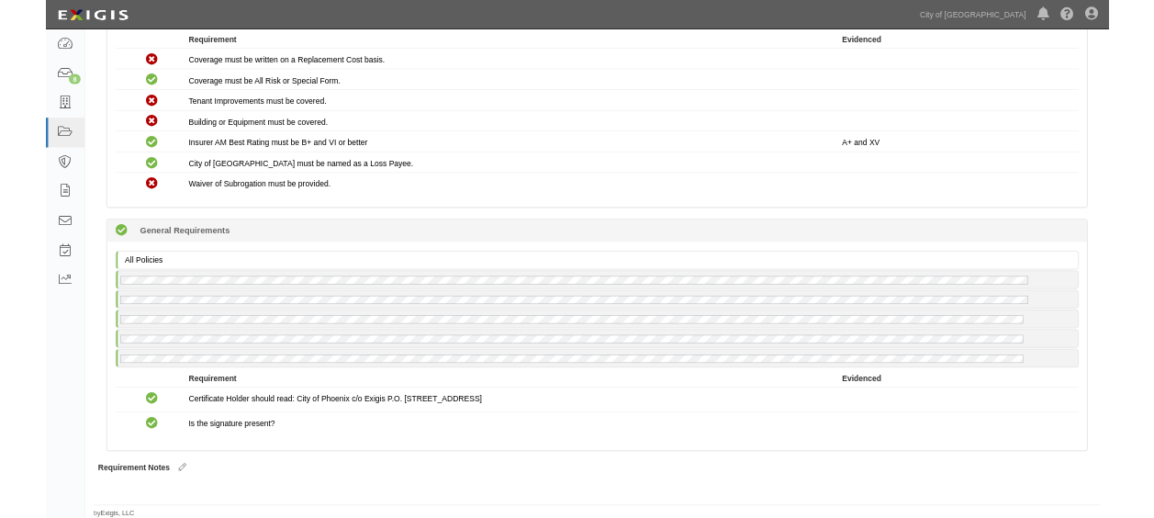
scroll to position [1626, 0]
